Goal: Information Seeking & Learning: Learn about a topic

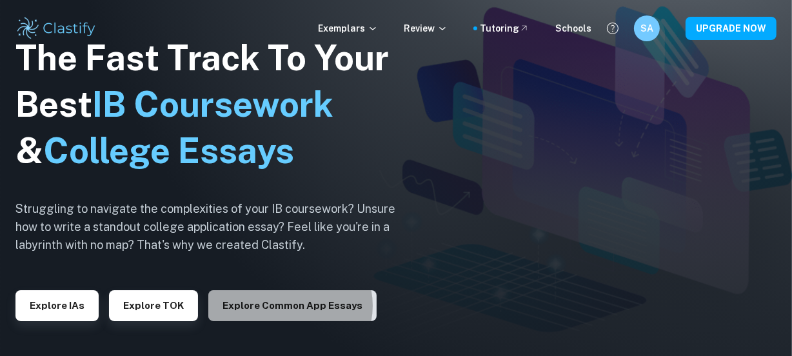
click at [284, 306] on button "Explore Common App essays" at bounding box center [292, 305] width 168 height 31
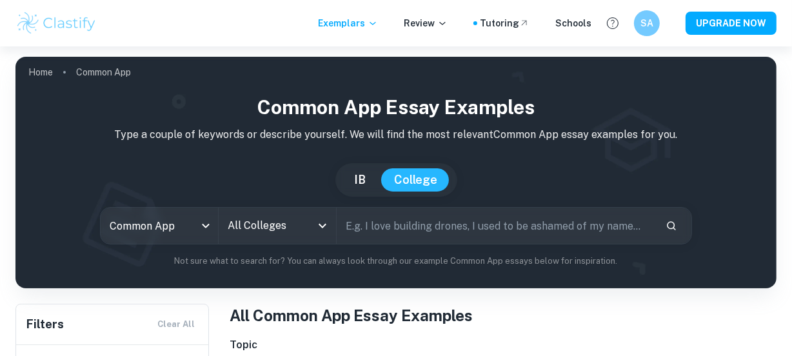
click at [326, 226] on icon "Open" at bounding box center [322, 225] width 15 height 15
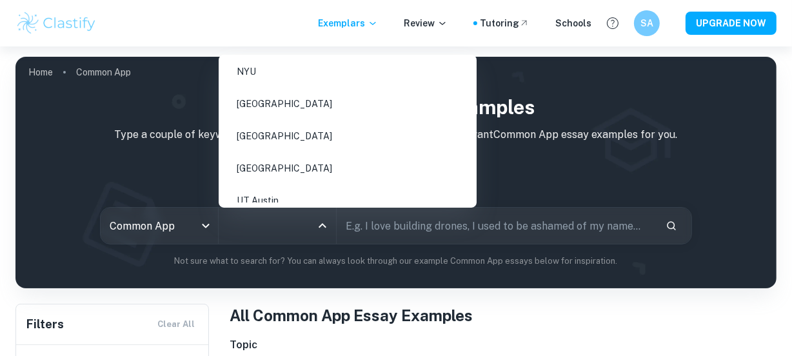
scroll to position [528, 0]
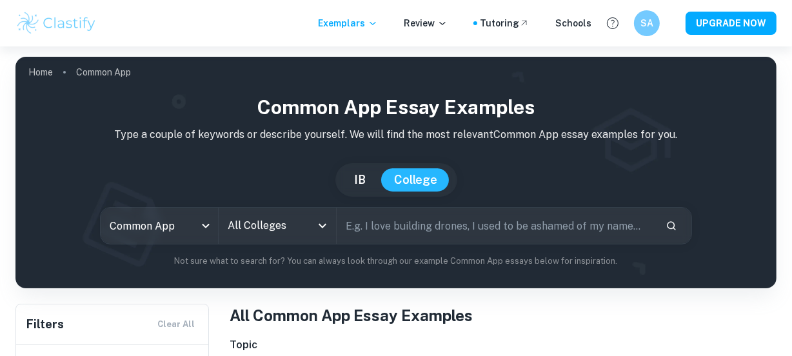
click at [579, 174] on div "[GEOGRAPHIC_DATA]" at bounding box center [396, 180] width 741 height 34
click at [364, 176] on button "IB" at bounding box center [360, 179] width 37 height 23
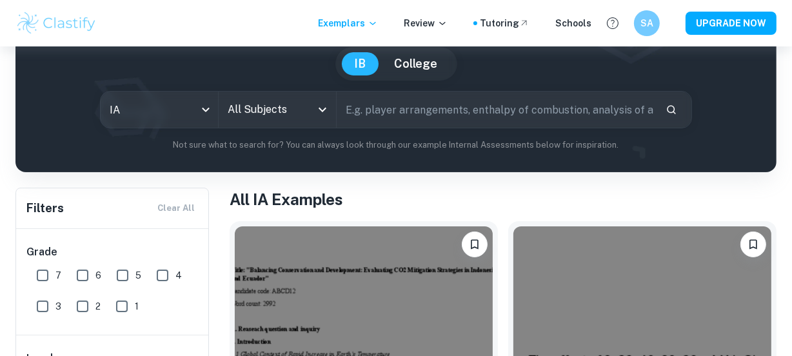
scroll to position [117, 0]
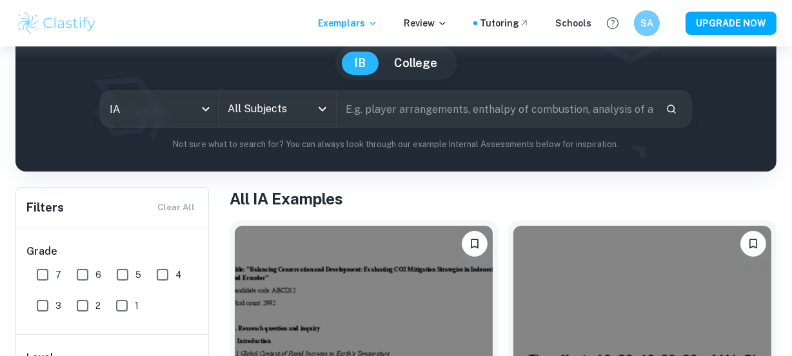
click at [324, 112] on icon "Open" at bounding box center [322, 108] width 15 height 15
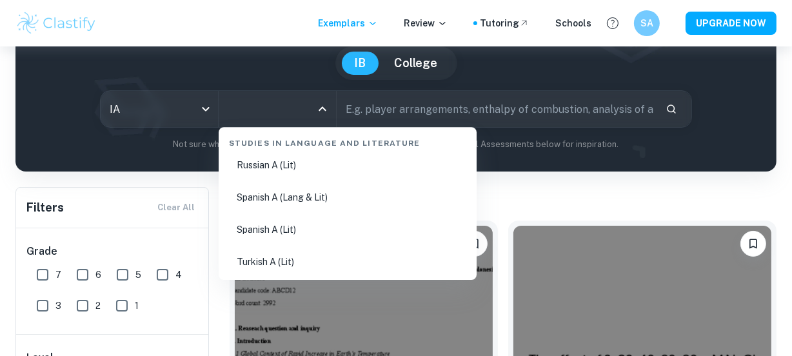
scroll to position [762, 0]
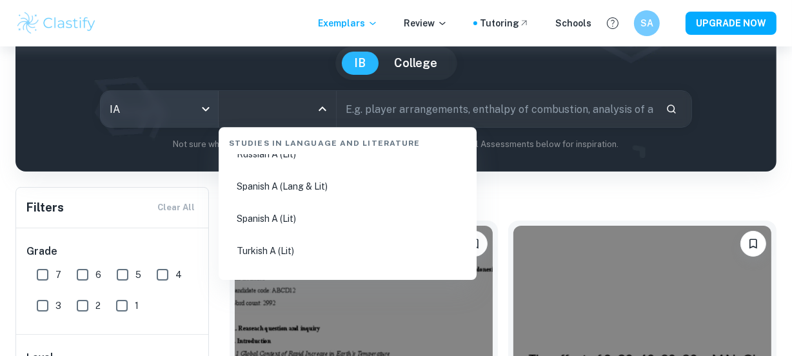
click at [209, 106] on body "We value your privacy We use cookies to enhance your browsing experience, serve…" at bounding box center [396, 108] width 792 height 356
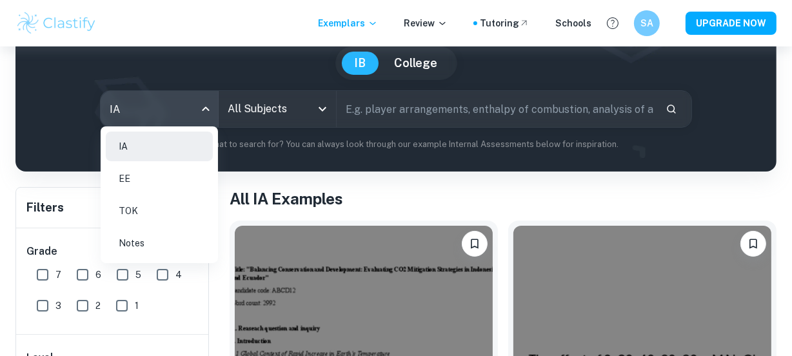
click at [121, 172] on li "EE" at bounding box center [159, 179] width 107 height 30
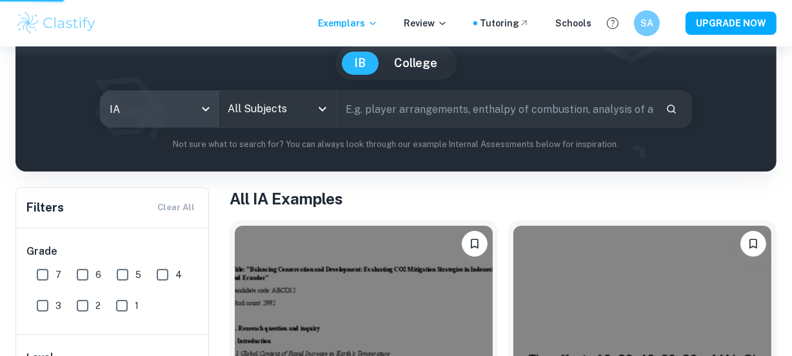
type input "ee"
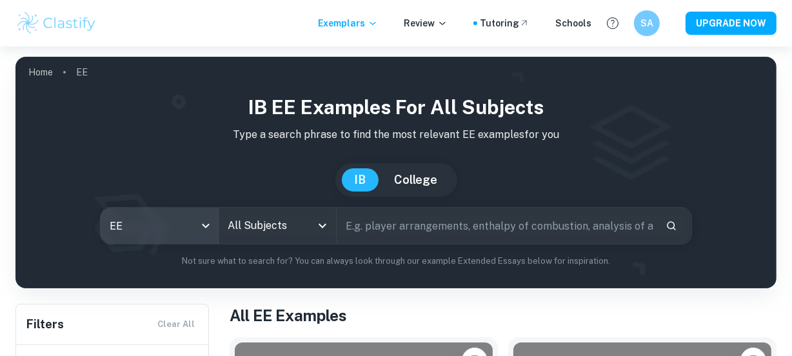
click at [324, 227] on icon "Open" at bounding box center [322, 225] width 15 height 15
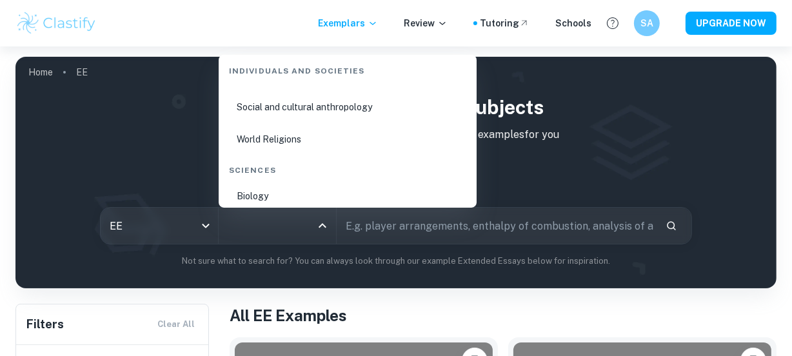
scroll to position [1876, 0]
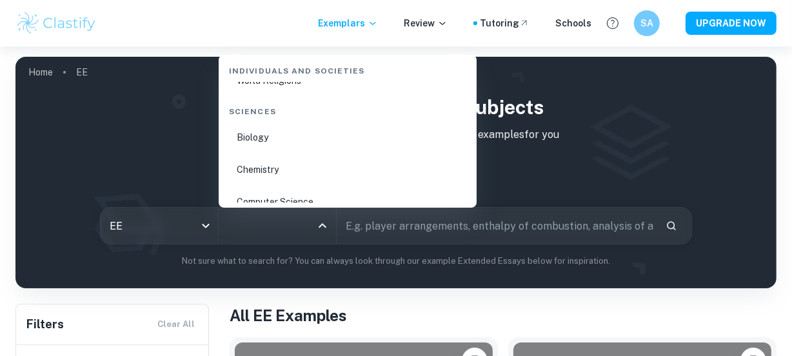
click at [263, 141] on li "Biology" at bounding box center [348, 138] width 248 height 30
type input "Biology"
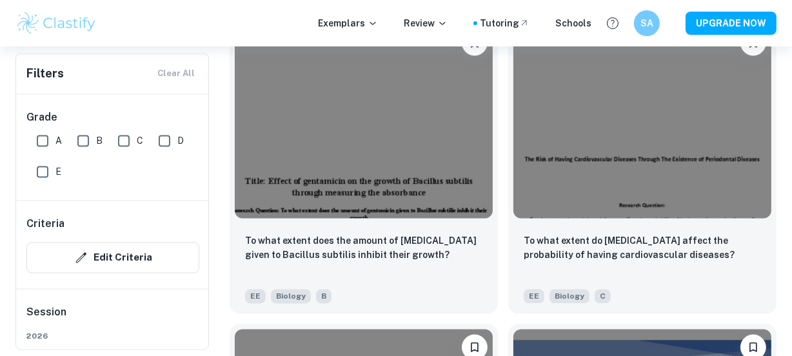
scroll to position [6626, 0]
